Goal: Transaction & Acquisition: Book appointment/travel/reservation

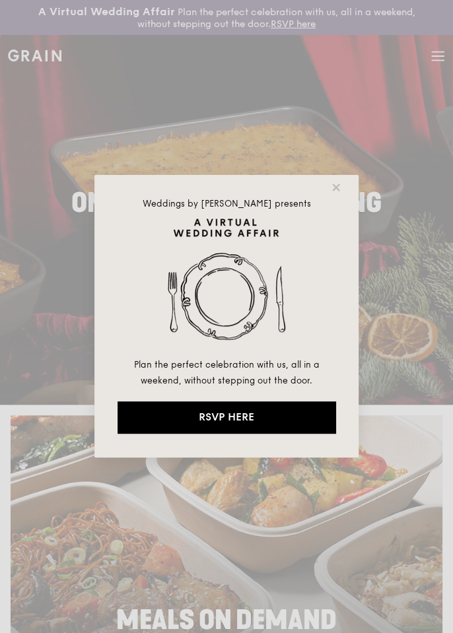
click at [335, 185] on icon at bounding box center [336, 187] width 12 height 12
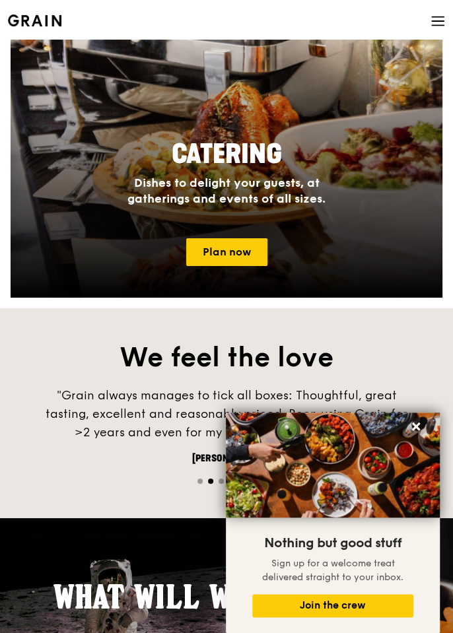
scroll to position [1183, 0]
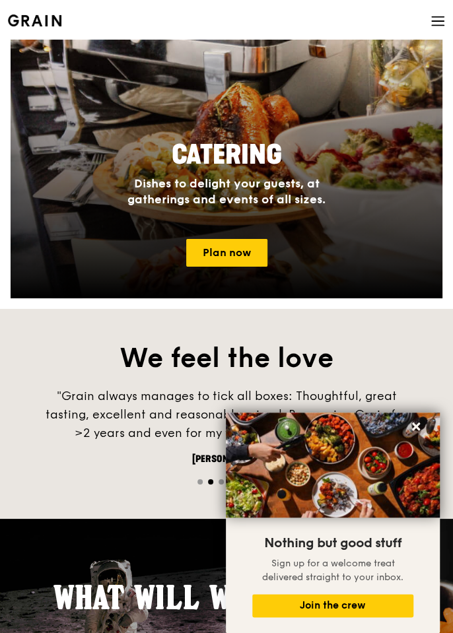
click at [249, 251] on link "Plan now" at bounding box center [226, 253] width 81 height 28
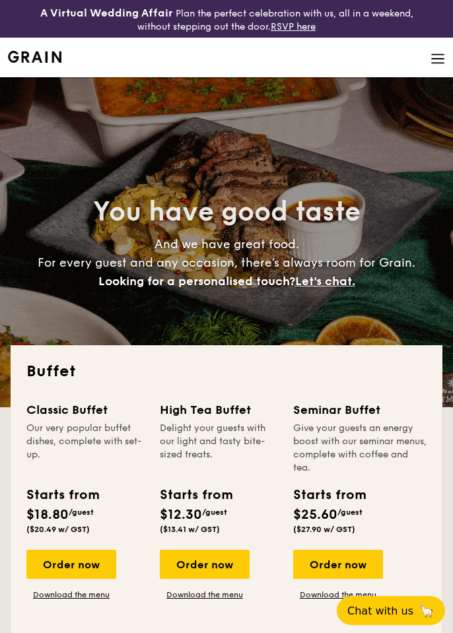
select select
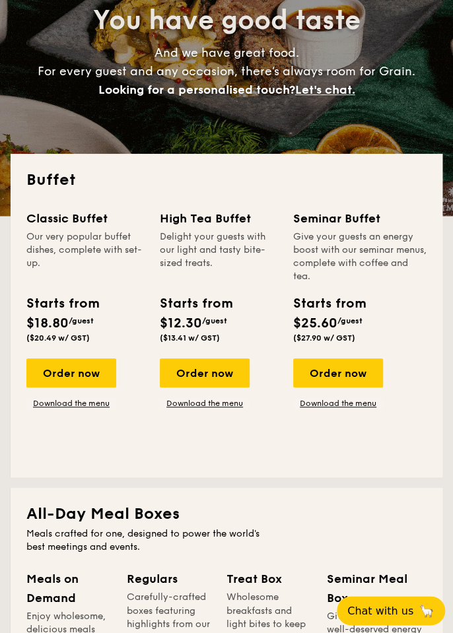
scroll to position [191, 0]
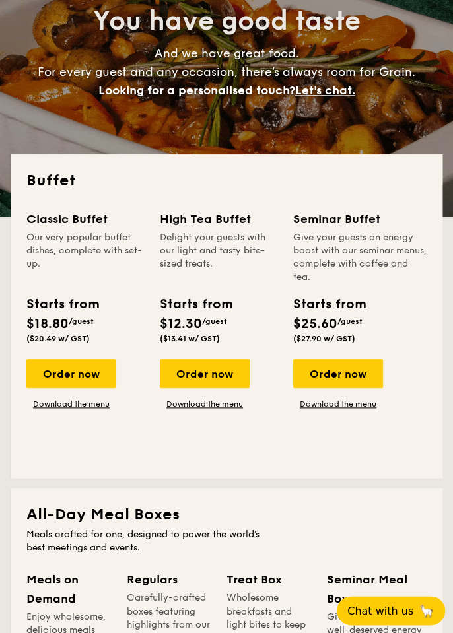
click at [228, 368] on div "Order now" at bounding box center [205, 373] width 90 height 29
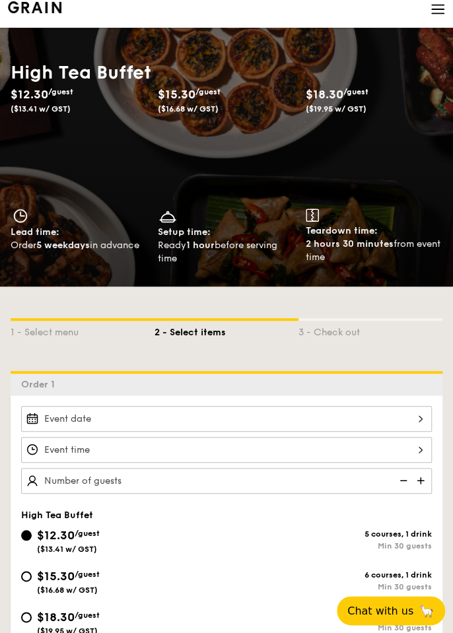
scroll to position [58, 0]
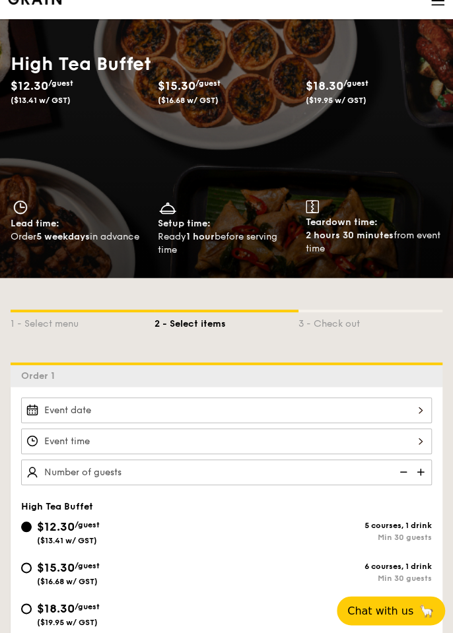
click at [418, 406] on div at bounding box center [226, 410] width 411 height 26
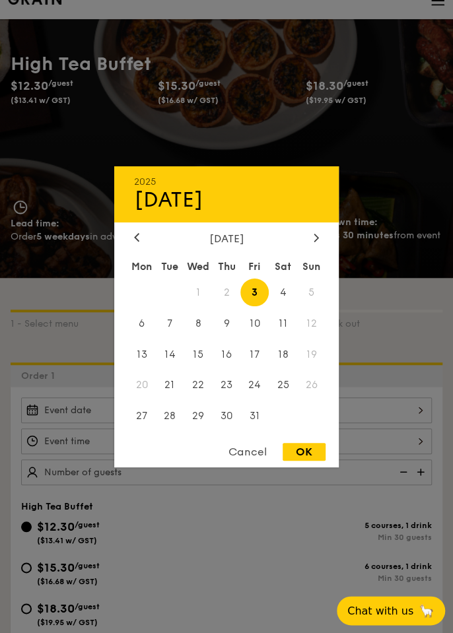
click at [309, 337] on span "12" at bounding box center [311, 323] width 28 height 28
click at [304, 461] on div "OK" at bounding box center [303, 452] width 43 height 18
type input "Oct 03, 2025"
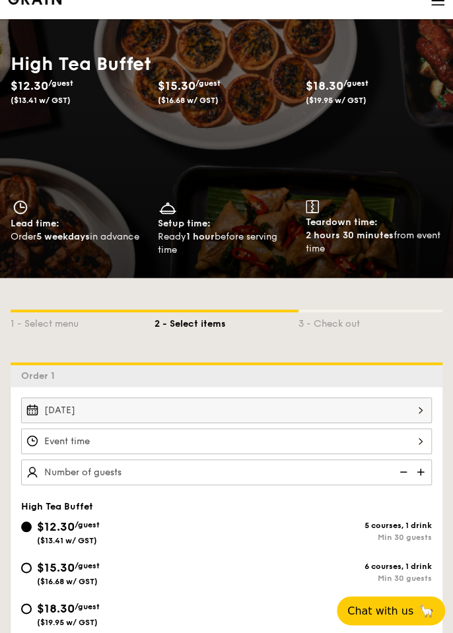
click at [416, 408] on div "Oct 03, 2025" at bounding box center [226, 410] width 411 height 26
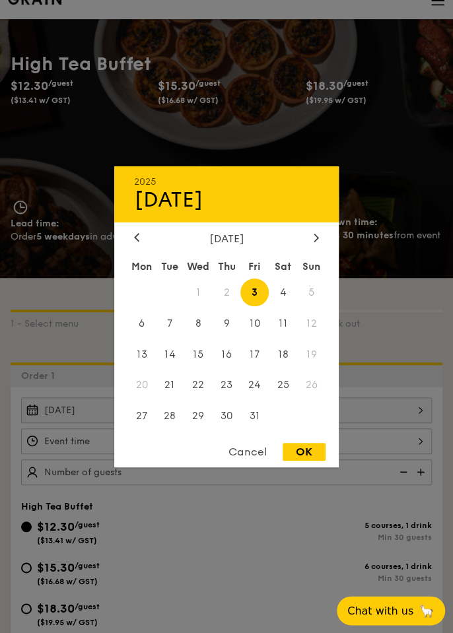
click at [282, 337] on span "11" at bounding box center [283, 323] width 28 height 28
click at [317, 337] on span "12" at bounding box center [311, 323] width 28 height 28
click at [255, 461] on div "Cancel" at bounding box center [247, 452] width 65 height 18
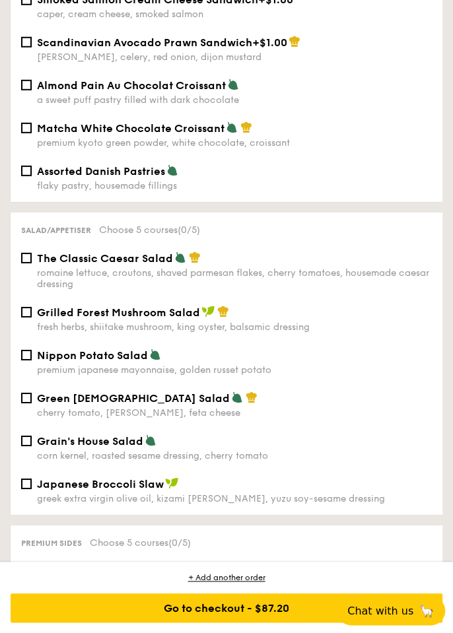
scroll to position [1183, 0]
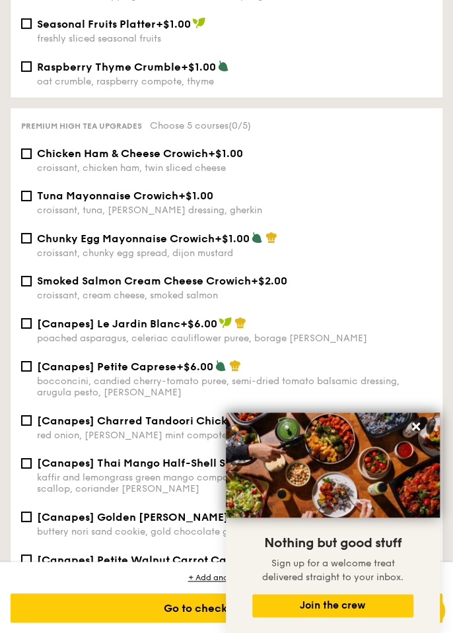
click at [414, 437] on button at bounding box center [415, 426] width 21 height 21
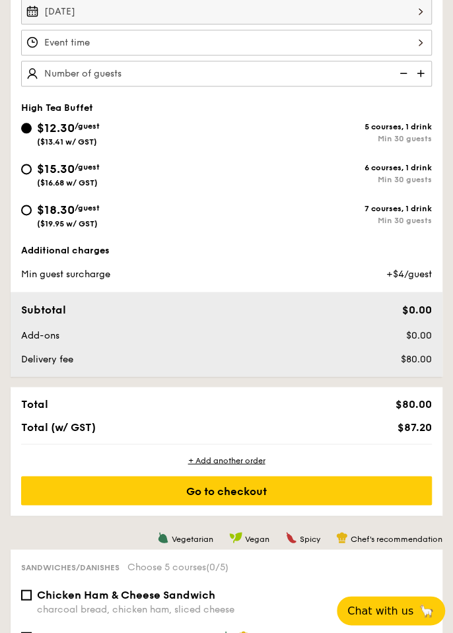
scroll to position [455, 0]
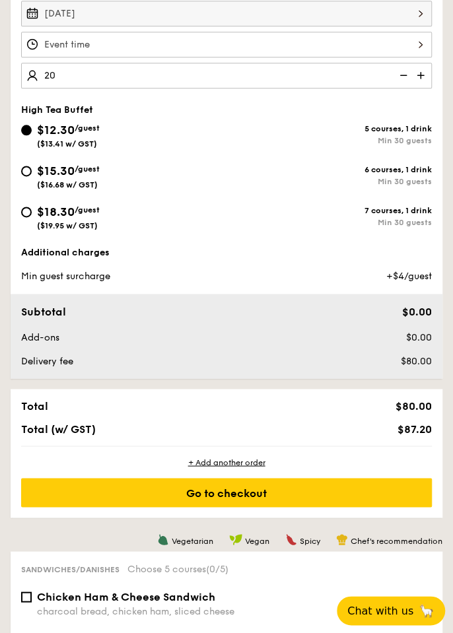
click at [304, 240] on div "$12.30 /guest ($13.41 w/ GST) 5 courses, 1 drink Min 30 guests $15.30 /guest ($…" at bounding box center [226, 182] width 421 height 123
type input "20 guests"
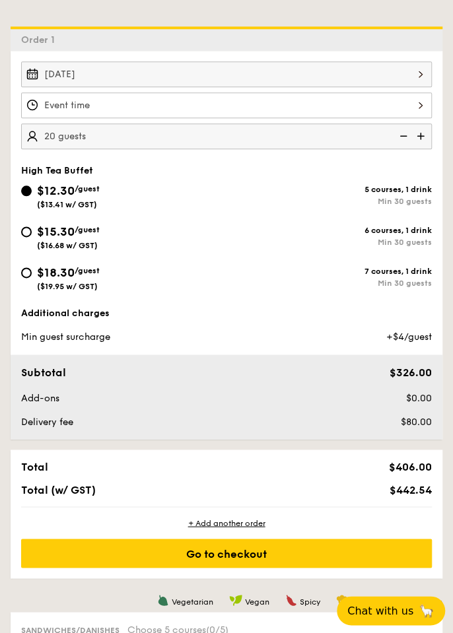
scroll to position [393, 0]
